Goal: Information Seeking & Learning: Learn about a topic

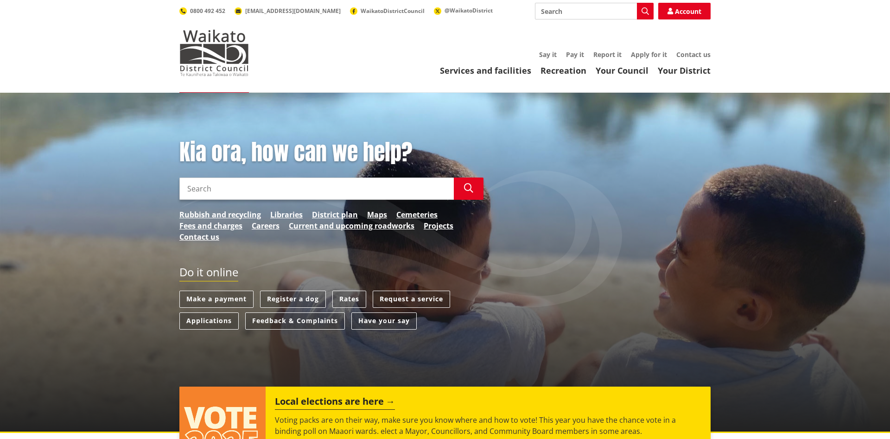
click at [594, 10] on input "Search" at bounding box center [594, 11] width 119 height 17
type input "DISTRICT PLAN"
click at [650, 10] on button "Search" at bounding box center [645, 11] width 17 height 17
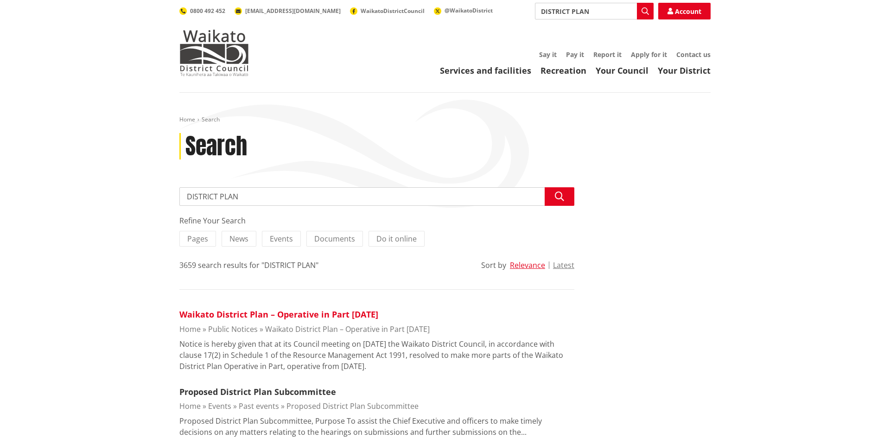
click at [300, 316] on link "Waikato District Plan – Operative in Part [DATE]" at bounding box center [278, 314] width 199 height 11
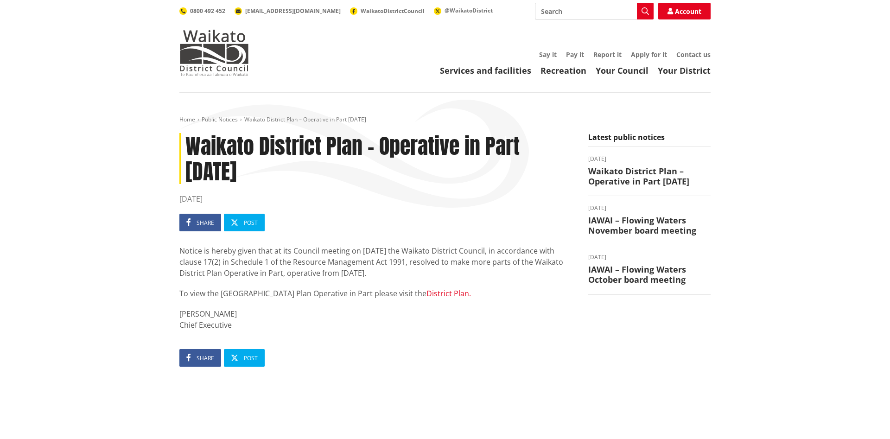
click at [426, 294] on link "District Plan." at bounding box center [448, 293] width 44 height 10
